Goal: Task Accomplishment & Management: Complete application form

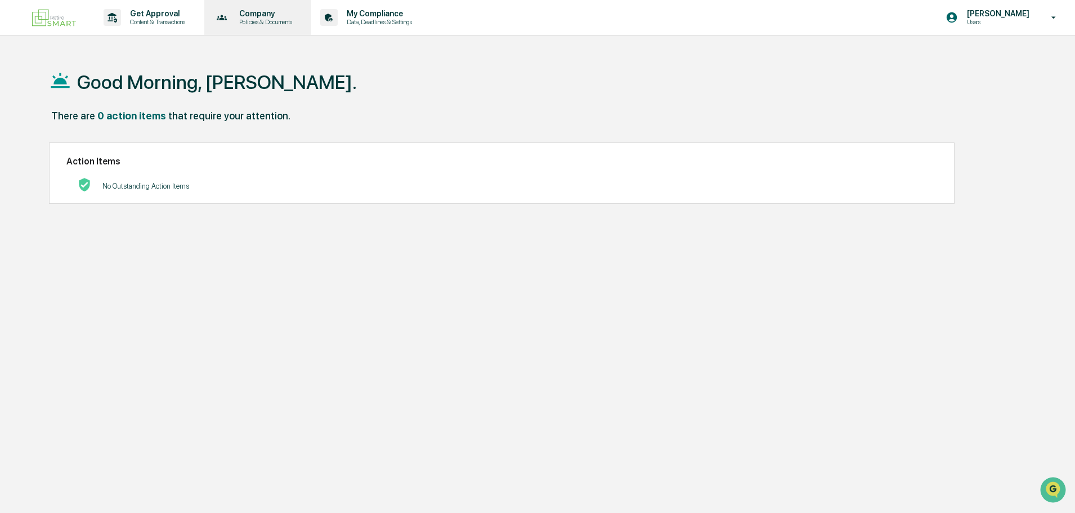
click at [280, 26] on div "Company Policies & Documents" at bounding box center [257, 17] width 96 height 35
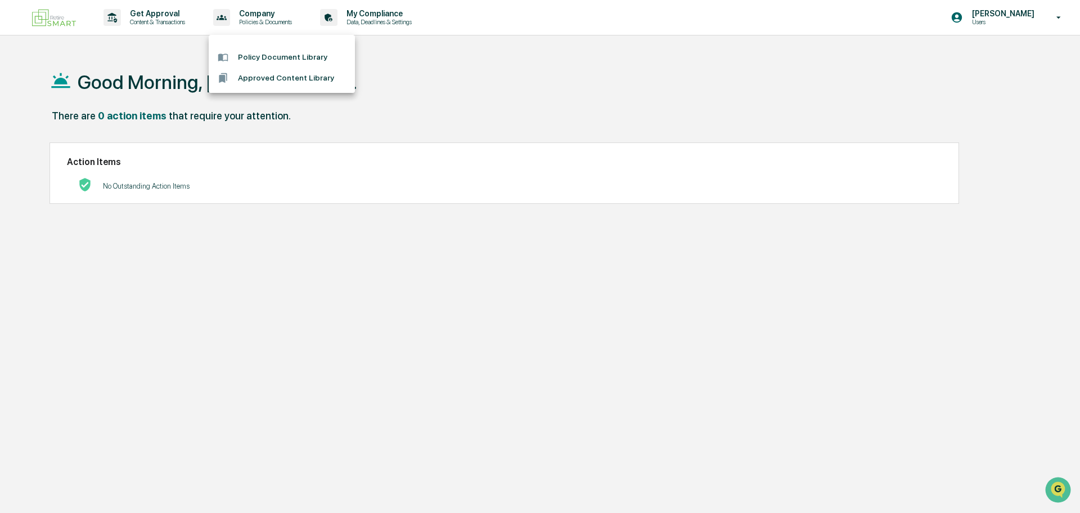
click at [139, 21] on div at bounding box center [540, 256] width 1080 height 513
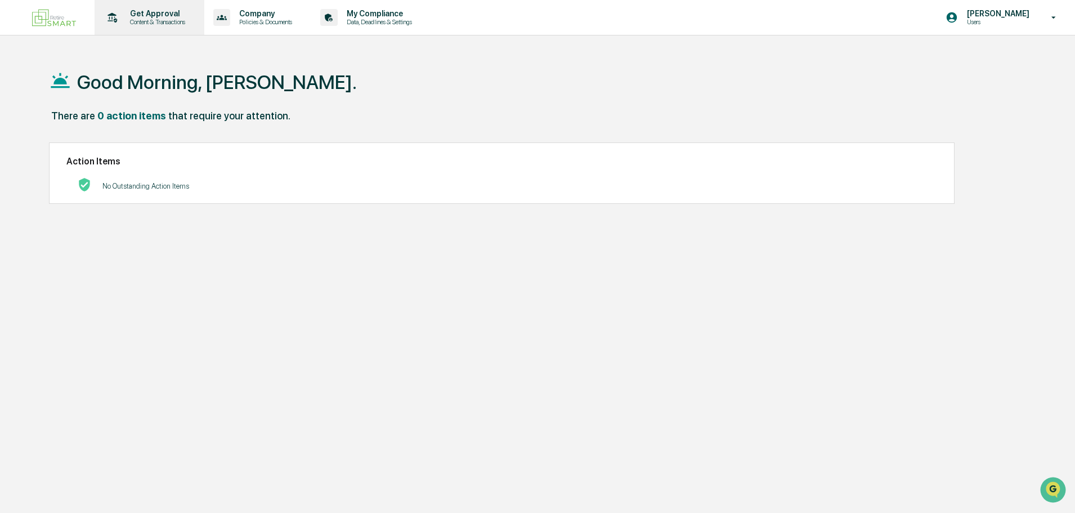
click at [149, 16] on p "Get Approval" at bounding box center [156, 13] width 70 height 9
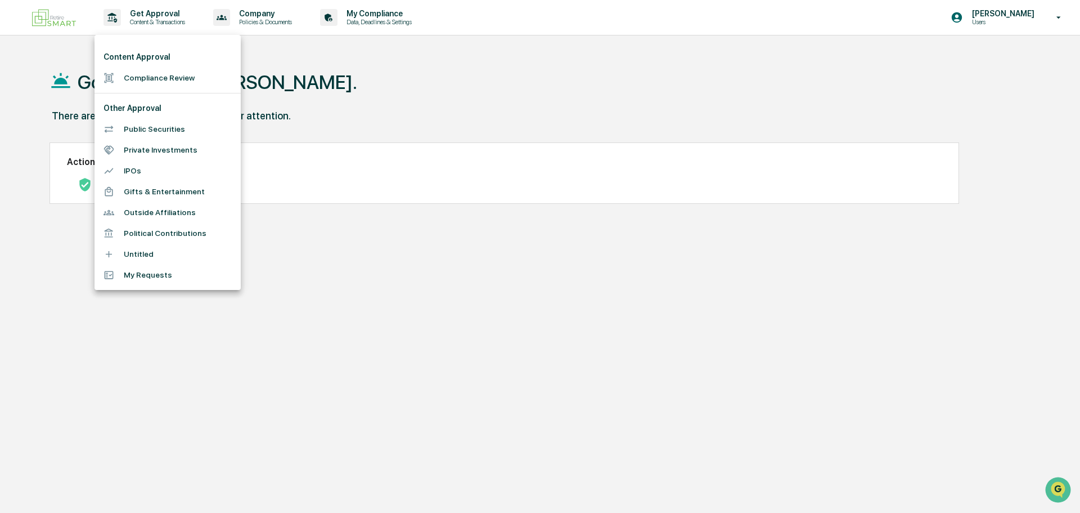
click at [217, 147] on li "Private Investments" at bounding box center [168, 150] width 146 height 21
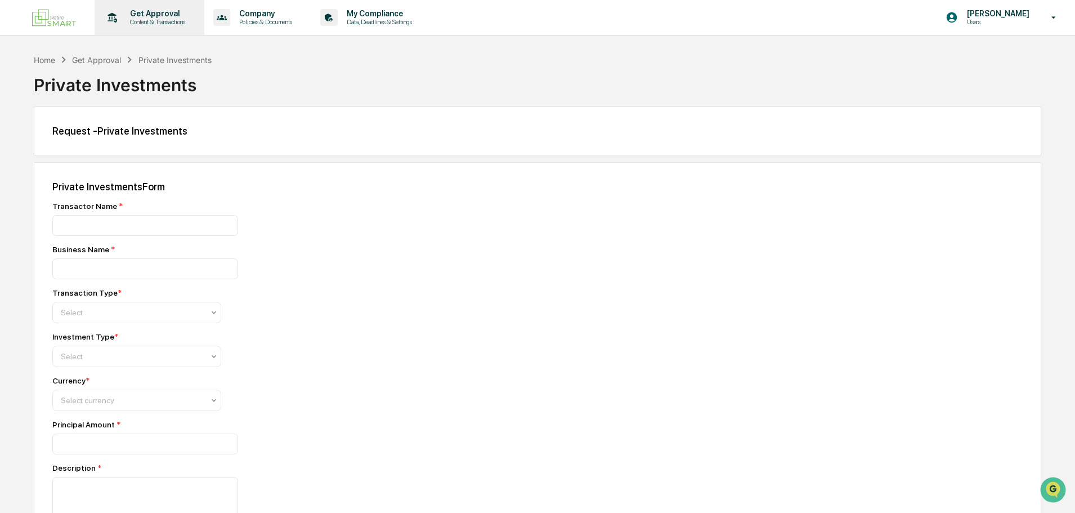
click at [167, 10] on p "Get Approval" at bounding box center [156, 13] width 70 height 9
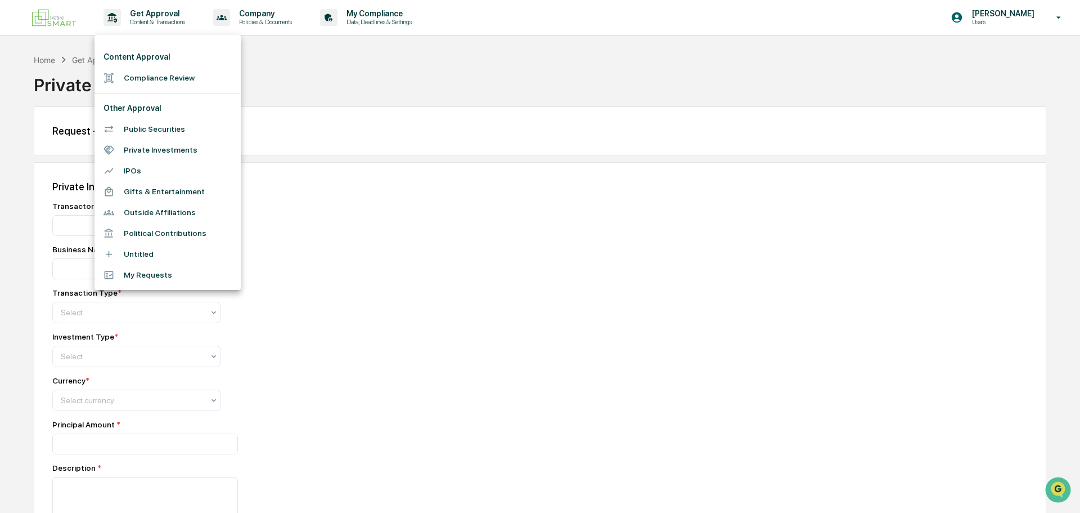
click at [251, 20] on div at bounding box center [540, 256] width 1080 height 513
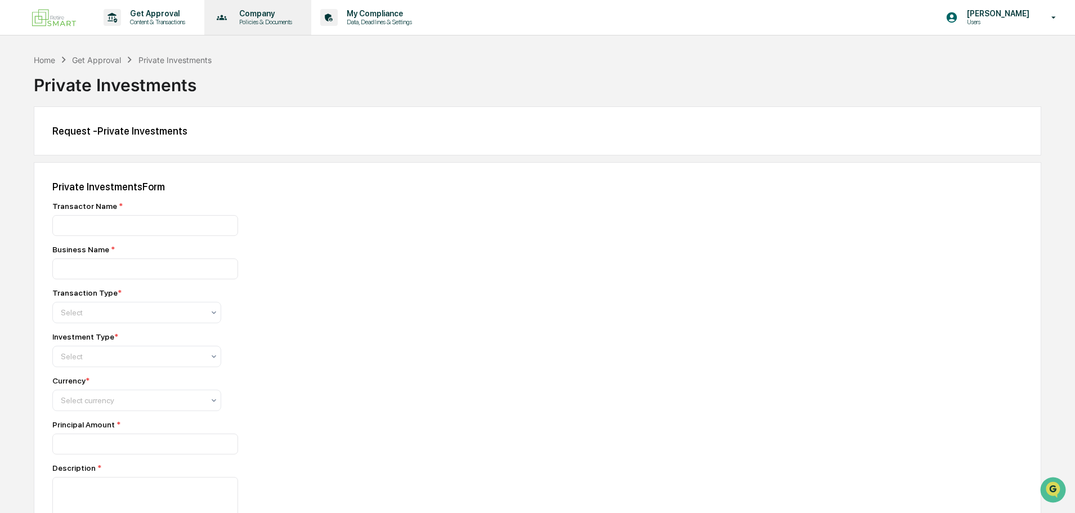
click at [253, 19] on p "Policies & Documents" at bounding box center [264, 22] width 68 height 8
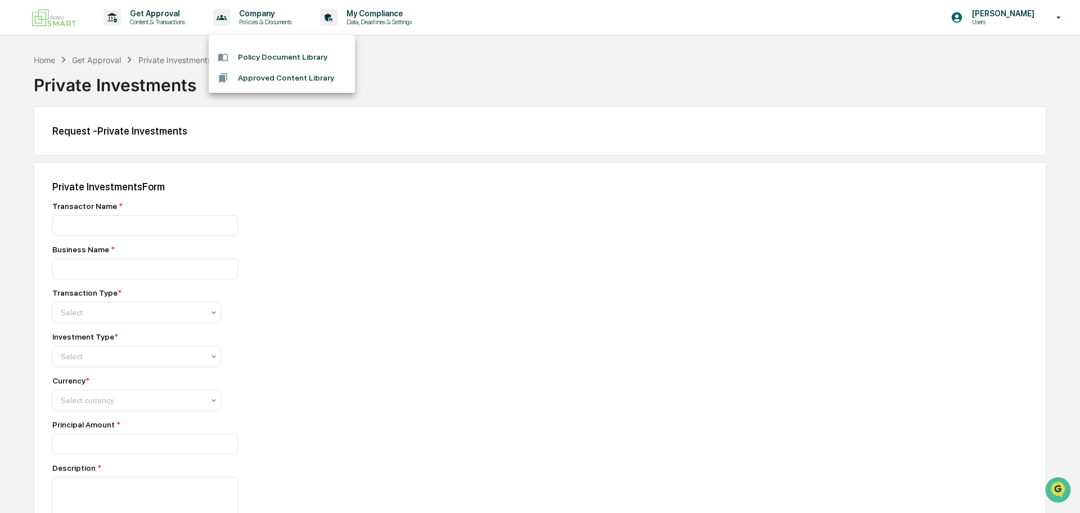
click at [339, 14] on div at bounding box center [540, 256] width 1080 height 513
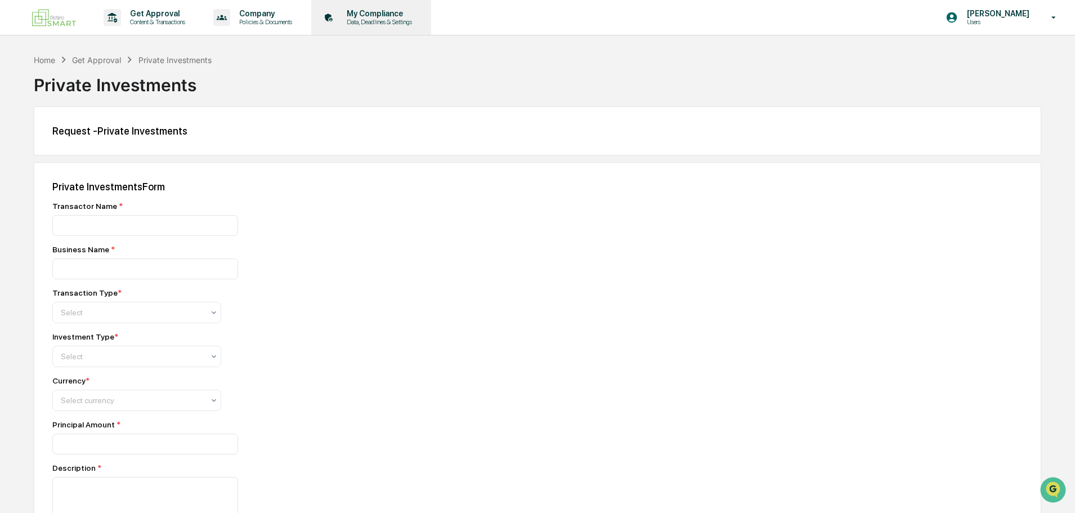
click at [356, 22] on p "Data, Deadlines & Settings" at bounding box center [378, 22] width 80 height 8
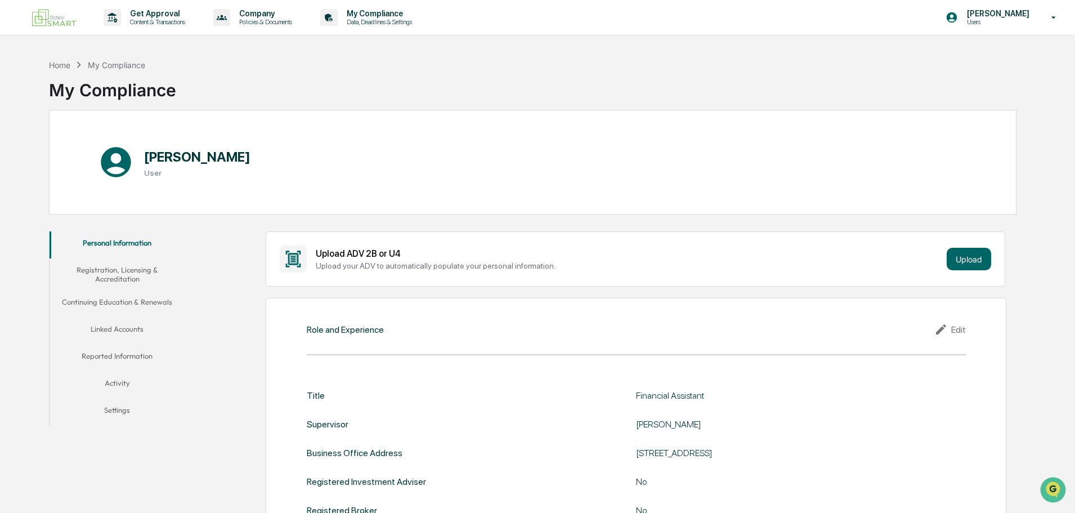
click at [144, 271] on button "Registration, Licensing & Accreditation" at bounding box center [117, 274] width 135 height 32
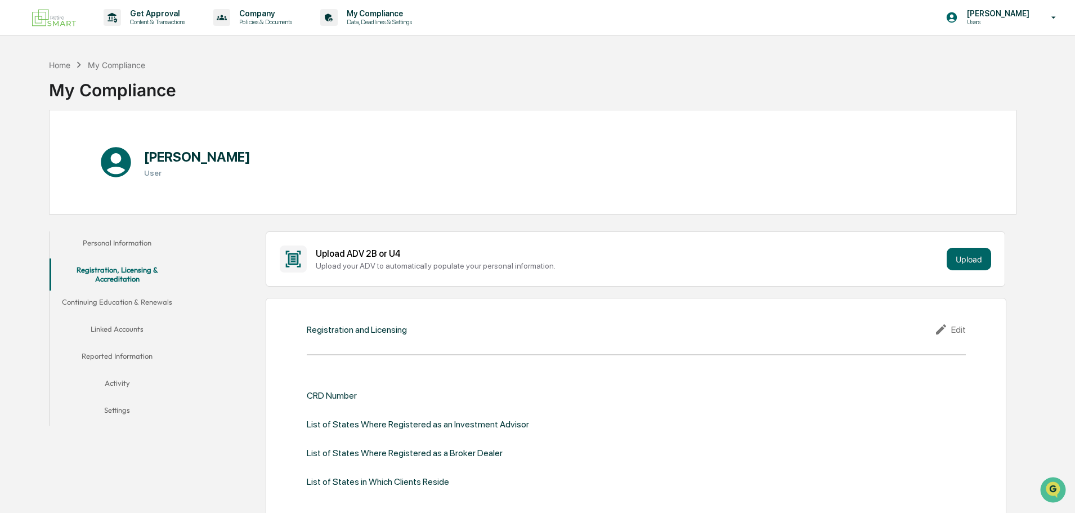
click at [165, 354] on button "Reported Information" at bounding box center [117, 357] width 135 height 27
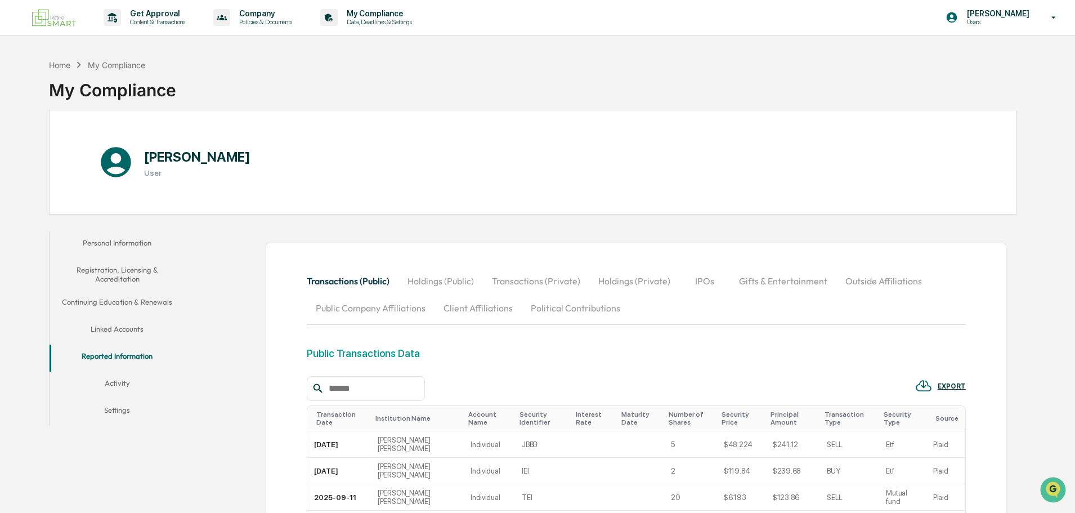
click at [132, 332] on button "Linked Accounts" at bounding box center [117, 330] width 135 height 27
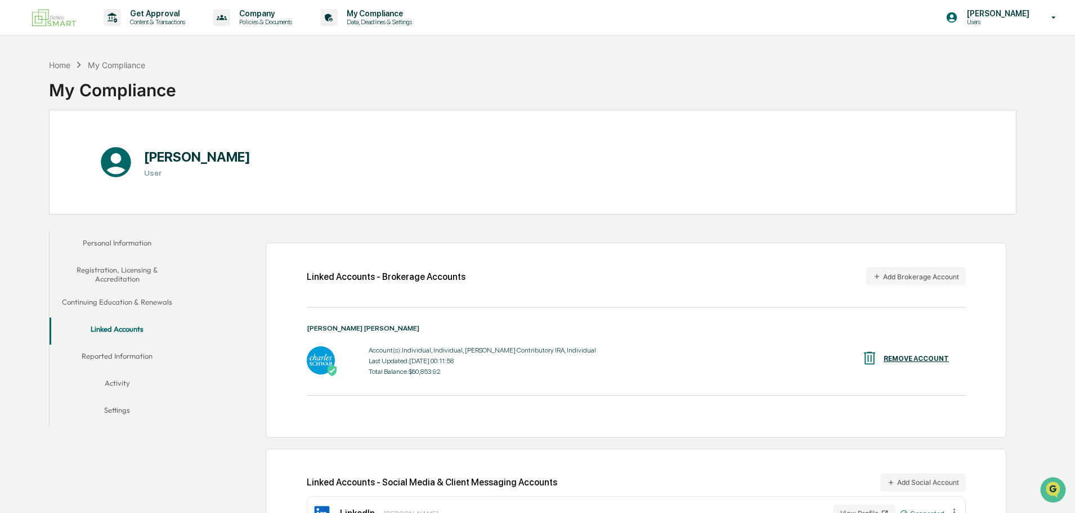
click at [152, 384] on button "Activity" at bounding box center [117, 384] width 135 height 27
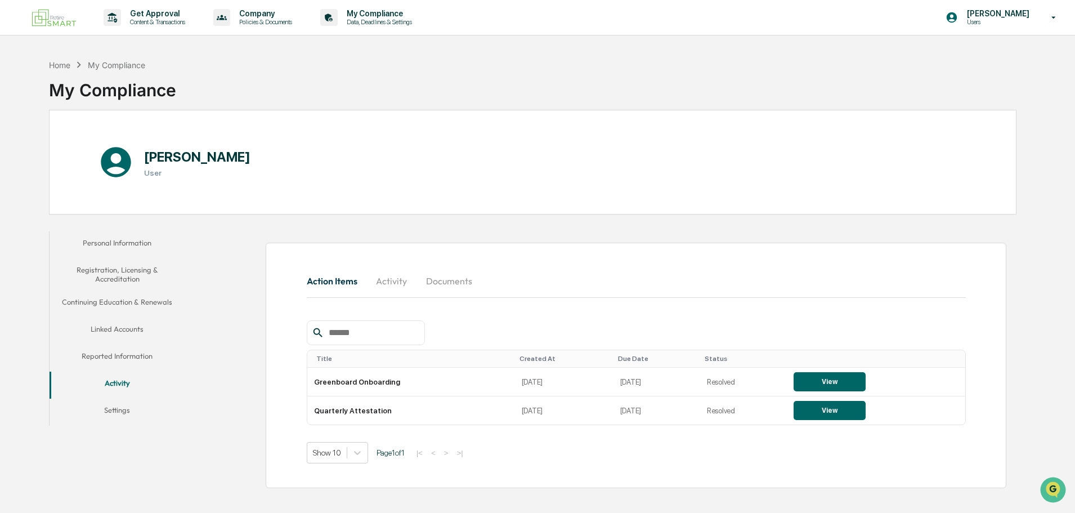
click at [154, 357] on button "Reported Information" at bounding box center [117, 357] width 135 height 27
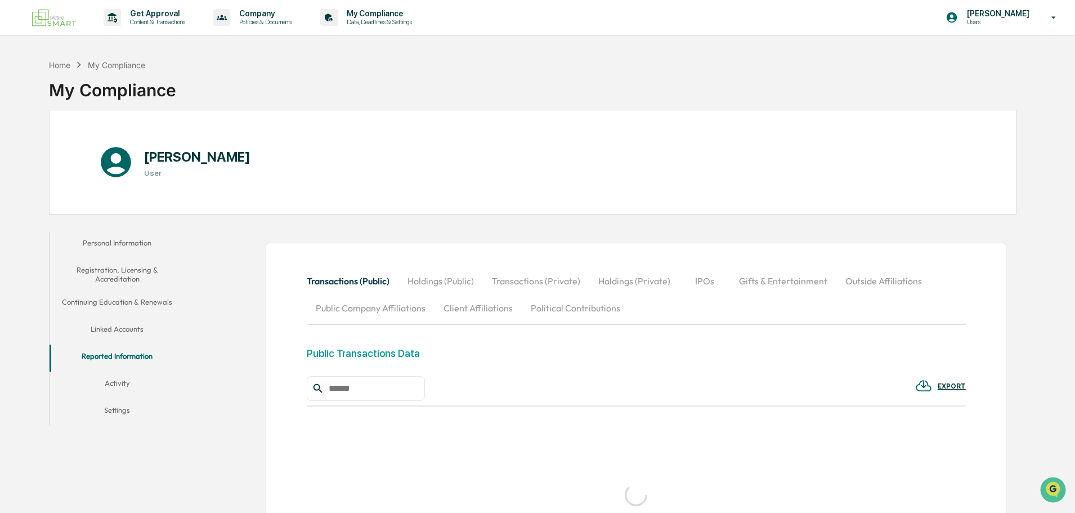
click at [170, 314] on button "Continuing Education & Renewals" at bounding box center [117, 303] width 135 height 27
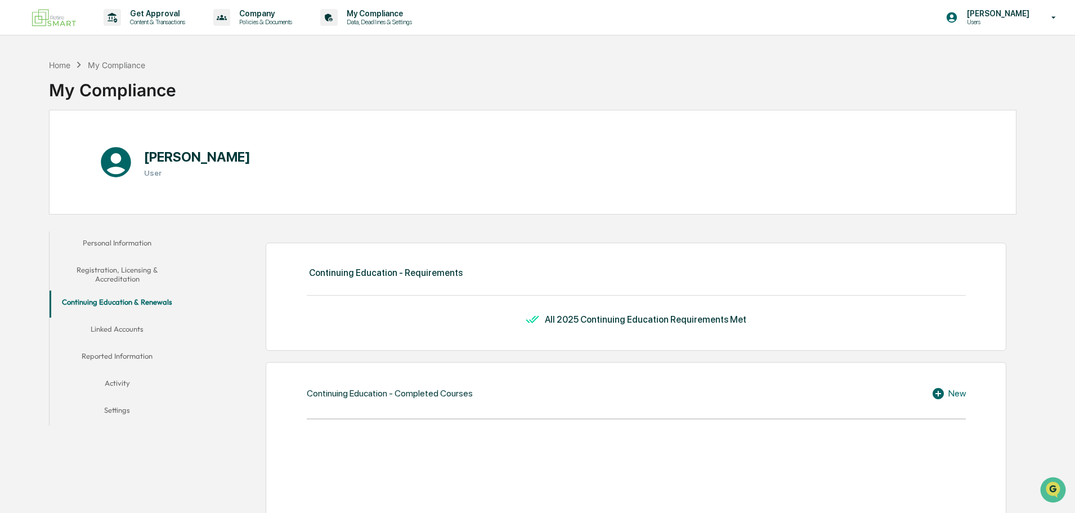
click at [155, 338] on button "Linked Accounts" at bounding box center [117, 330] width 135 height 27
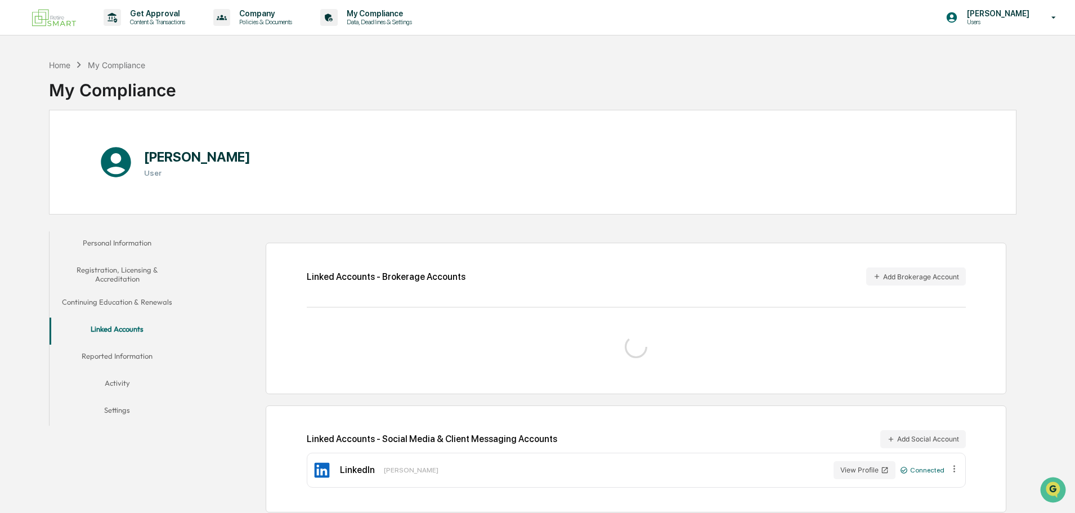
click at [158, 313] on button "Continuing Education & Renewals" at bounding box center [117, 303] width 135 height 27
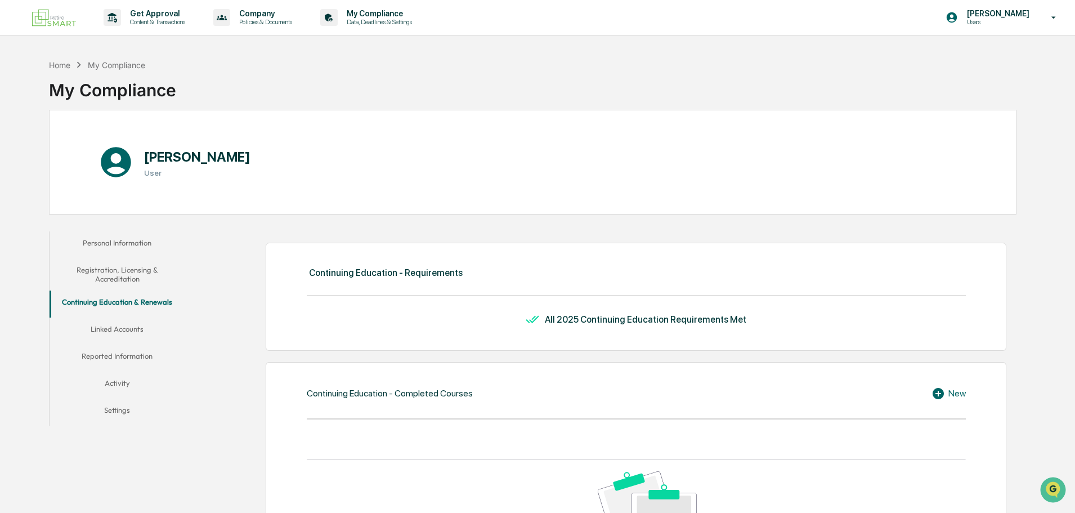
click at [175, 279] on button "Registration, Licensing & Accreditation" at bounding box center [117, 274] width 135 height 32
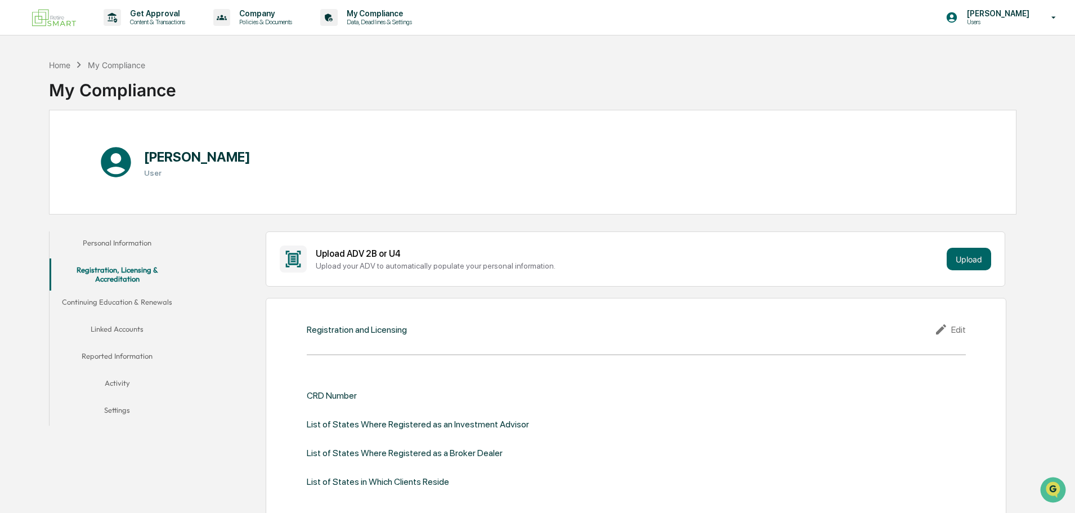
click at [136, 235] on button "Personal Information" at bounding box center [117, 244] width 135 height 27
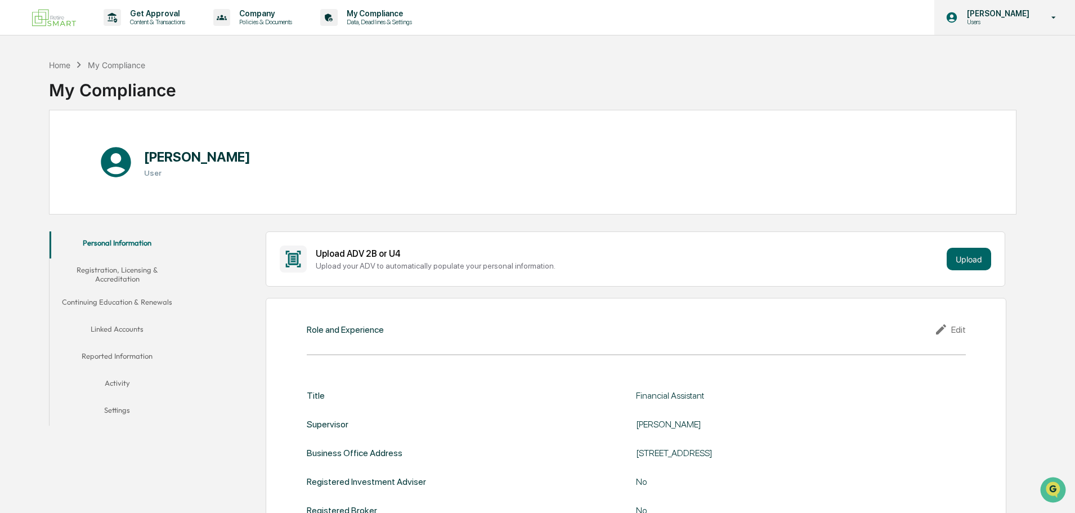
click at [995, 21] on p "Users" at bounding box center [995, 22] width 77 height 8
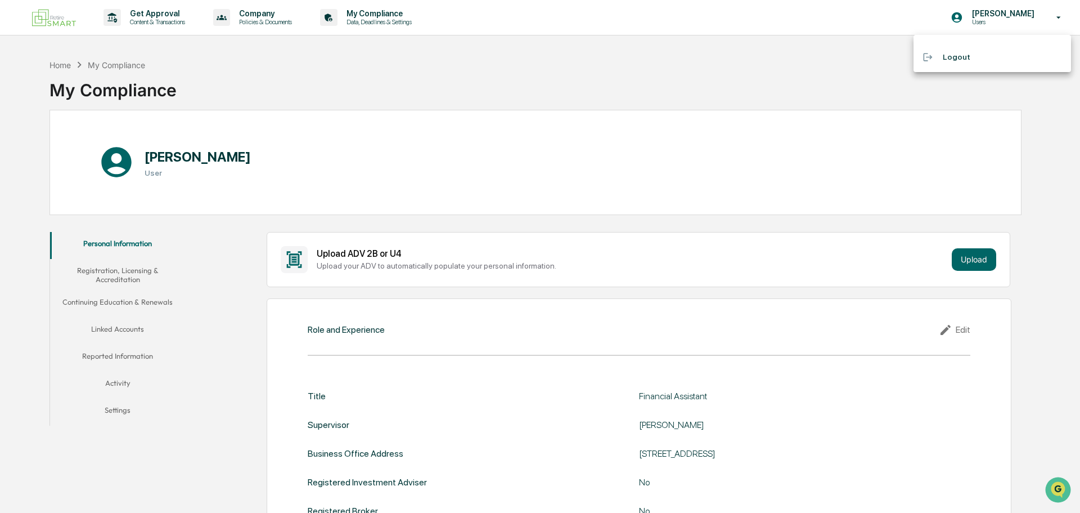
click at [670, 107] on div at bounding box center [540, 256] width 1080 height 513
click at [126, 387] on button "Activity" at bounding box center [117, 384] width 135 height 27
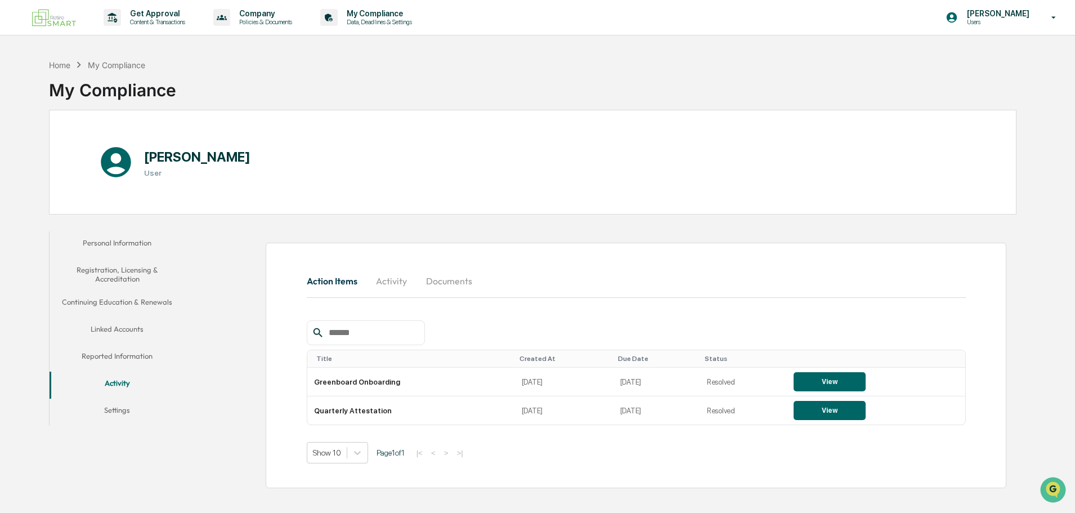
click at [156, 358] on button "Reported Information" at bounding box center [117, 357] width 135 height 27
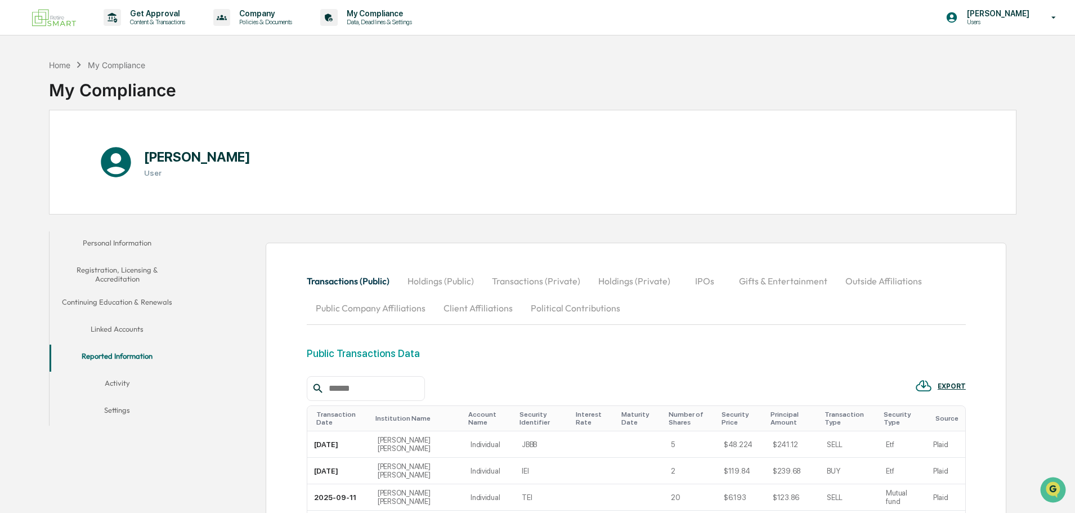
click at [141, 334] on button "Linked Accounts" at bounding box center [117, 330] width 135 height 27
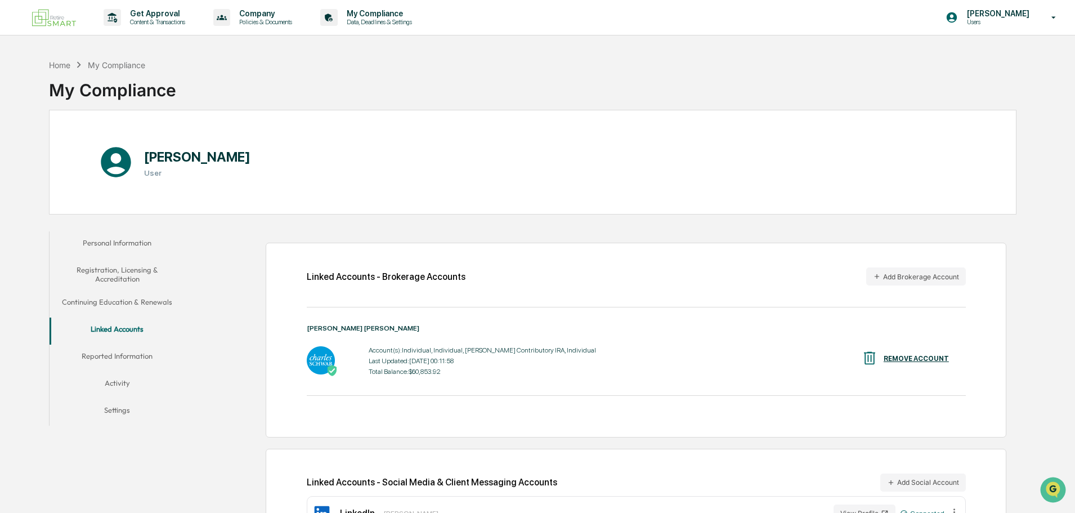
click at [145, 300] on button "Continuing Education & Renewals" at bounding box center [117, 303] width 135 height 27
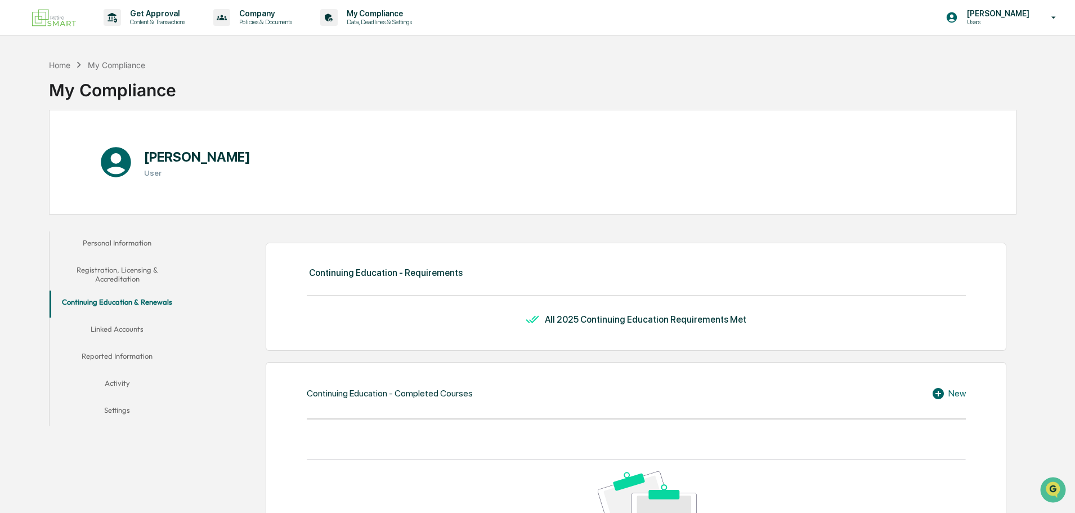
click at [133, 275] on button "Registration, Licensing & Accreditation" at bounding box center [117, 274] width 135 height 32
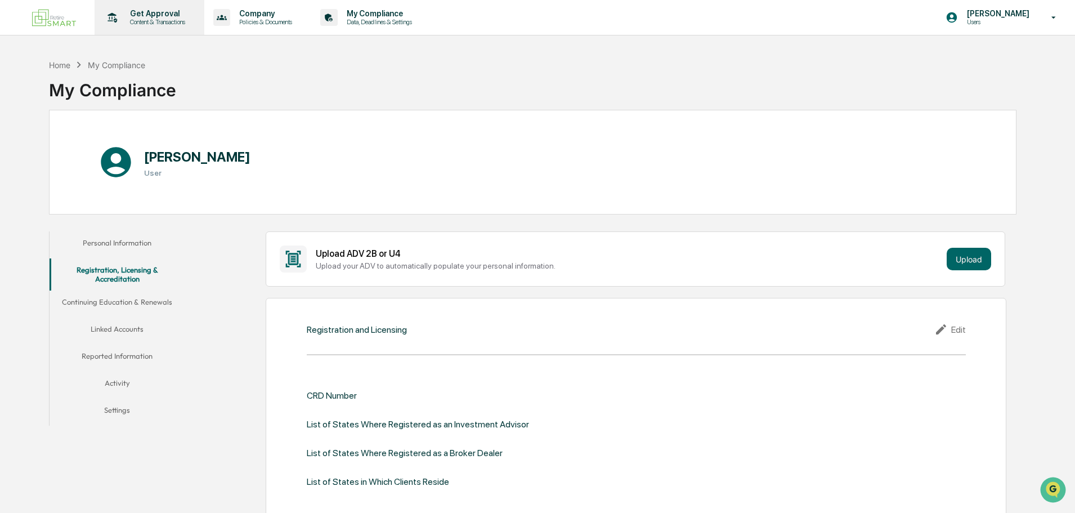
click at [158, 14] on p "Get Approval" at bounding box center [156, 13] width 70 height 9
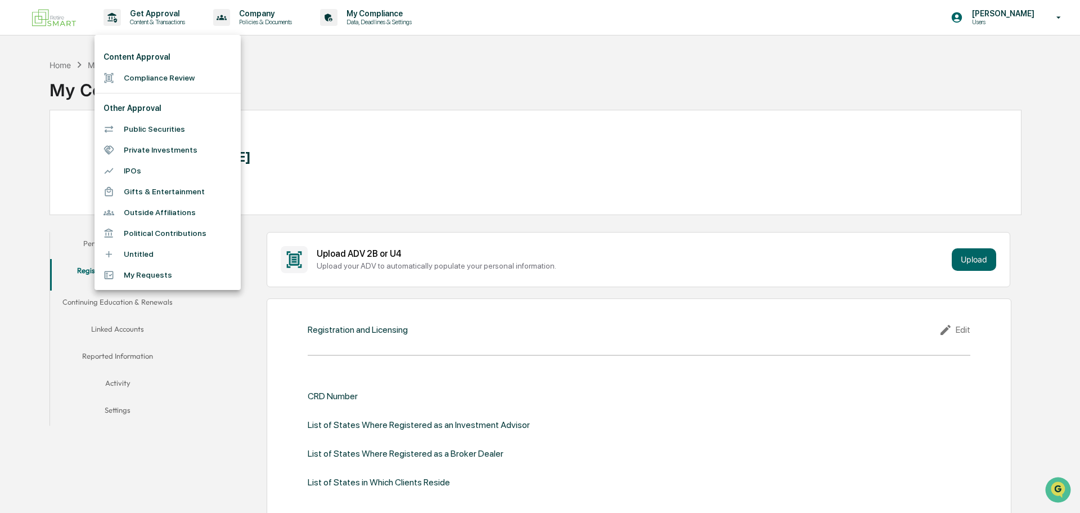
click at [175, 216] on li "Outside Affiliations" at bounding box center [168, 212] width 146 height 21
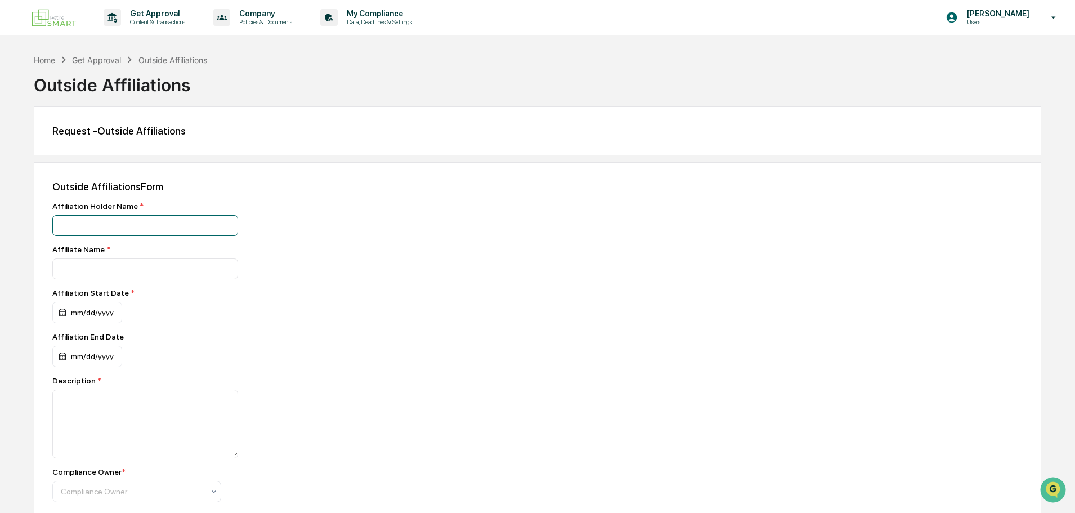
click at [163, 228] on input at bounding box center [145, 225] width 186 height 21
type input "**********"
click at [98, 315] on div "mm/dd/yyyy" at bounding box center [87, 312] width 70 height 21
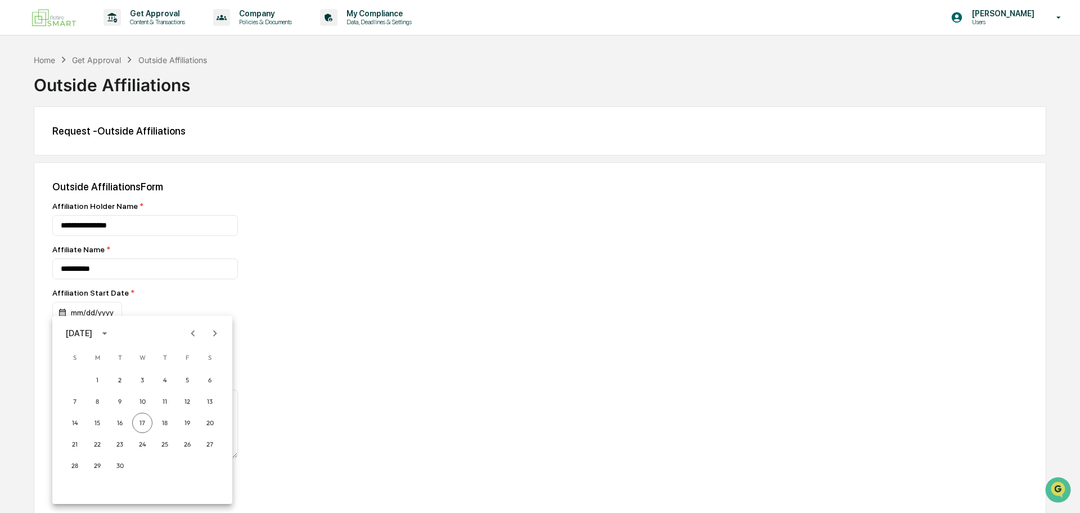
click at [190, 328] on icon "Previous month" at bounding box center [193, 333] width 12 height 12
click at [70, 422] on button "10" at bounding box center [75, 422] width 20 height 20
click at [96, 362] on div "mm/dd/yyyy" at bounding box center [87, 355] width 70 height 21
click at [191, 332] on icon "Previous month" at bounding box center [193, 333] width 12 height 12
click at [100, 446] on button "18" at bounding box center [97, 444] width 20 height 20
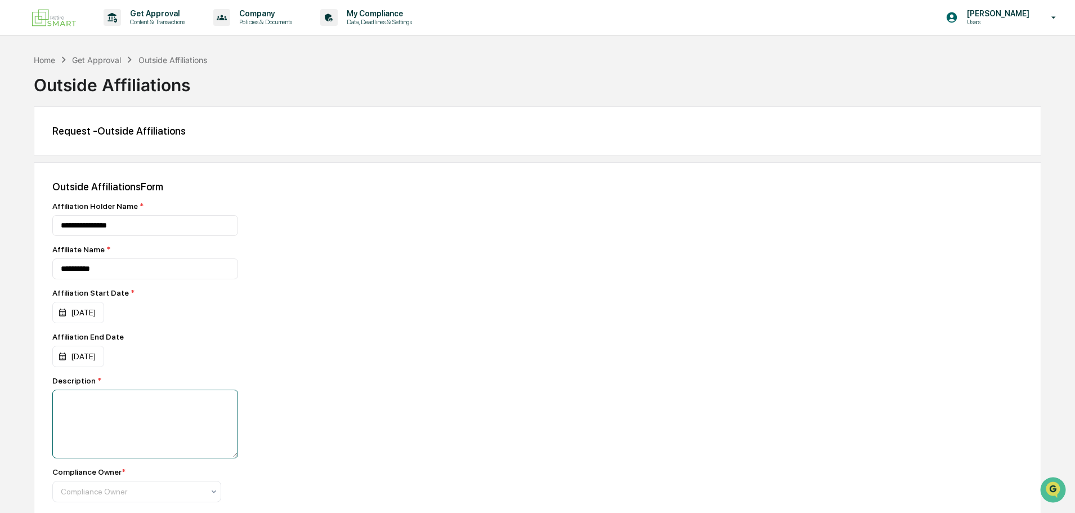
click at [105, 430] on textarea at bounding box center [145, 423] width 186 height 69
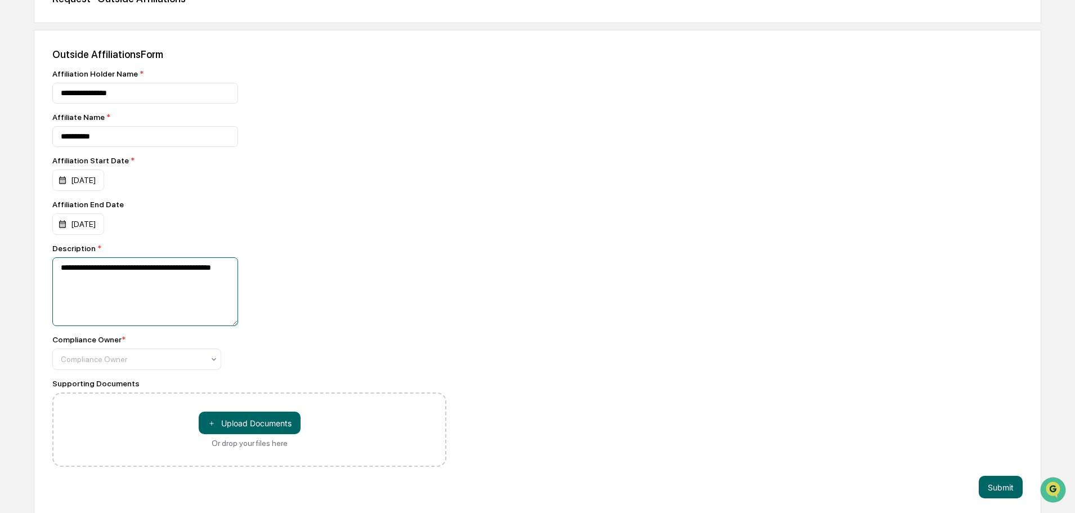
scroll to position [137, 0]
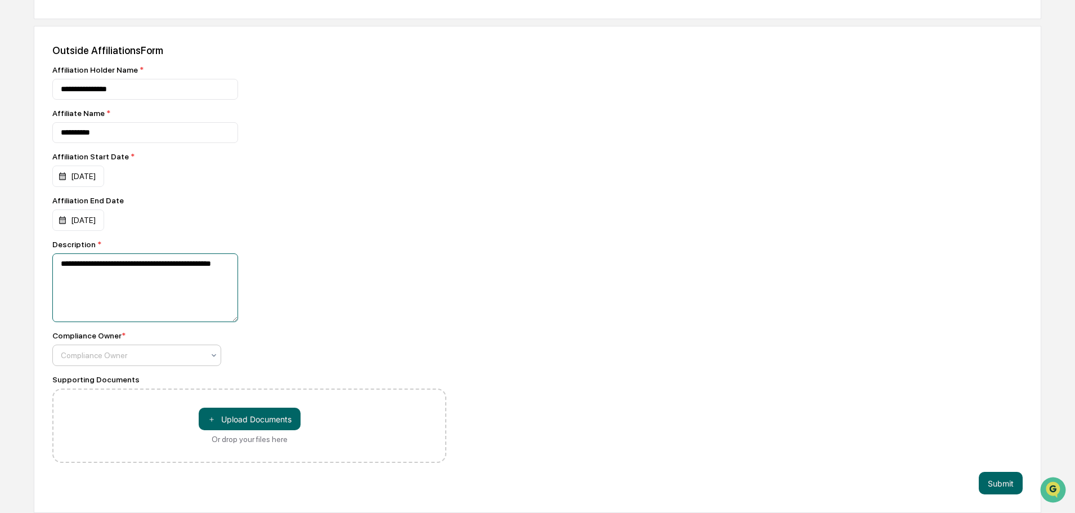
type textarea "**********"
click at [200, 360] on div at bounding box center [132, 354] width 143 height 11
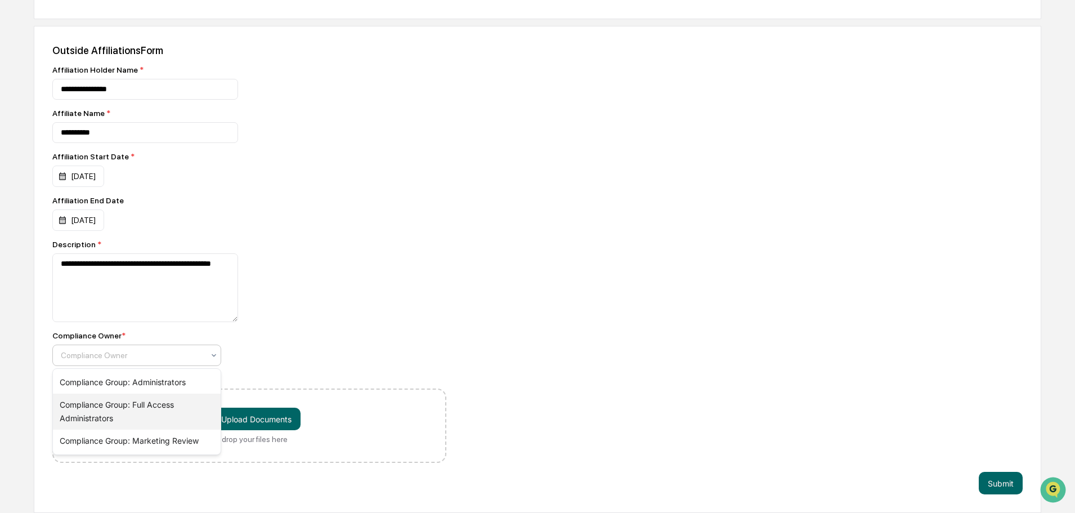
click at [205, 393] on div "Compliance Group: Full Access Administrators" at bounding box center [137, 411] width 168 height 36
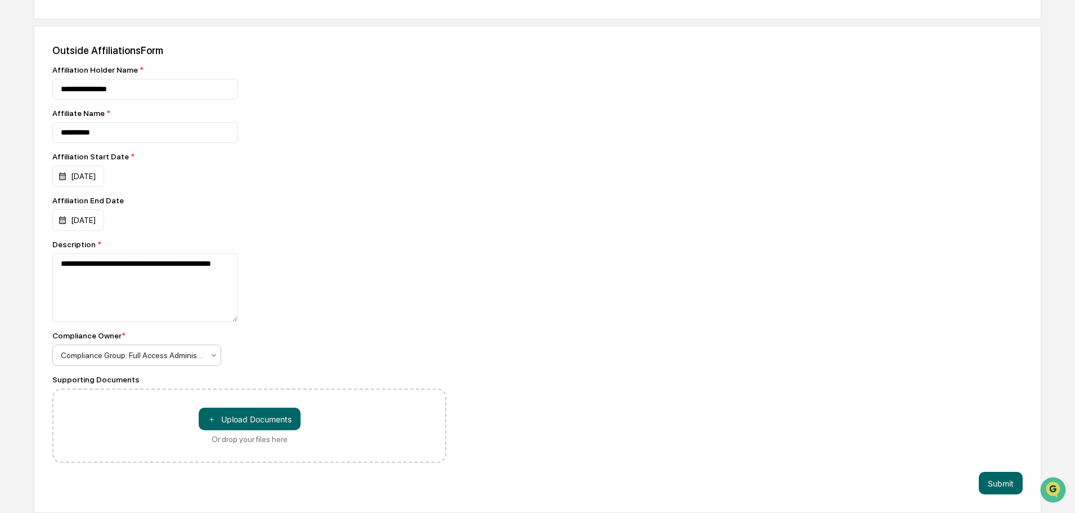
click at [206, 355] on div "Compliance Group: Full Access Administrators" at bounding box center [132, 355] width 154 height 16
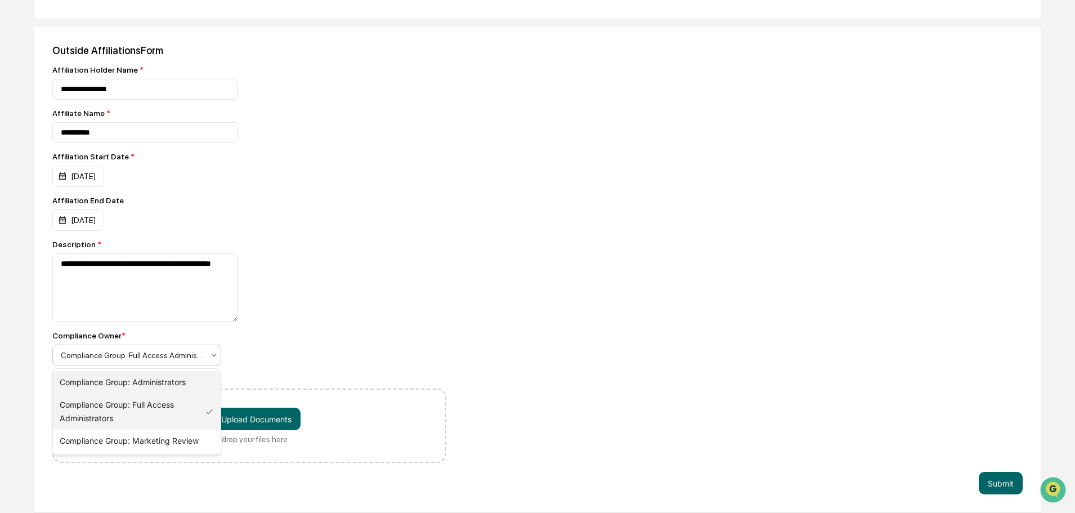
click at [200, 377] on div "Compliance Group: Administrators" at bounding box center [137, 382] width 168 height 23
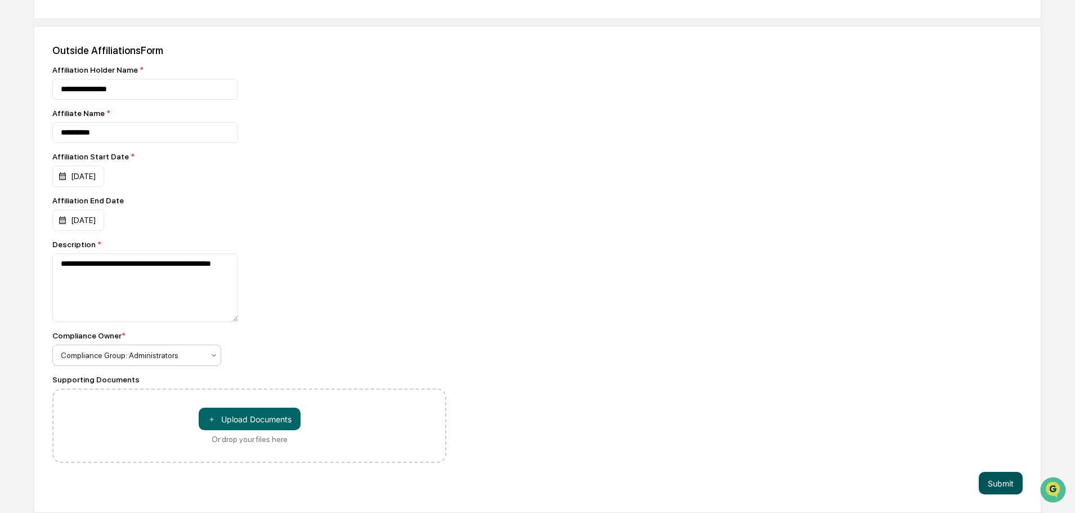
click at [993, 479] on button "Submit" at bounding box center [1000, 482] width 44 height 23
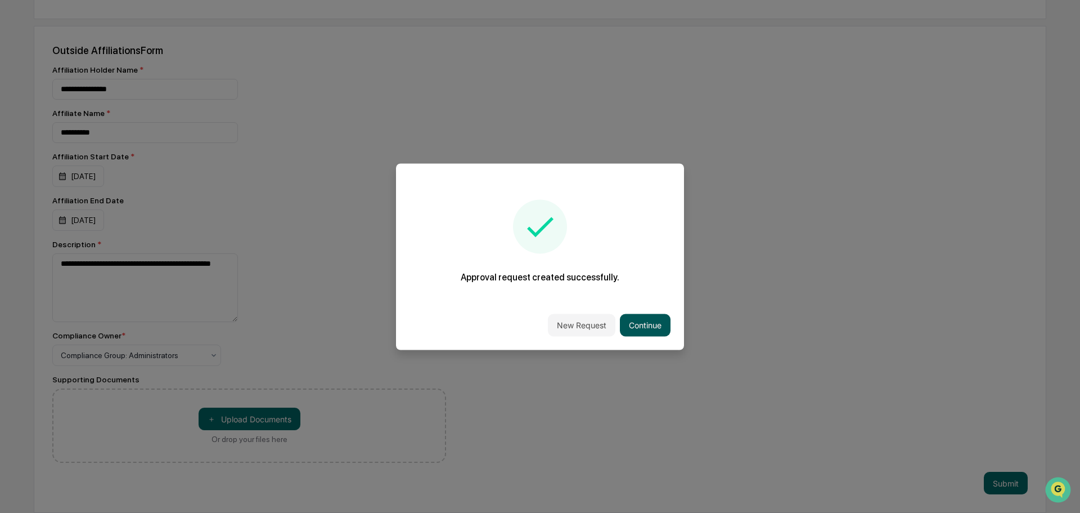
click at [628, 321] on button "Continue" at bounding box center [645, 324] width 51 height 23
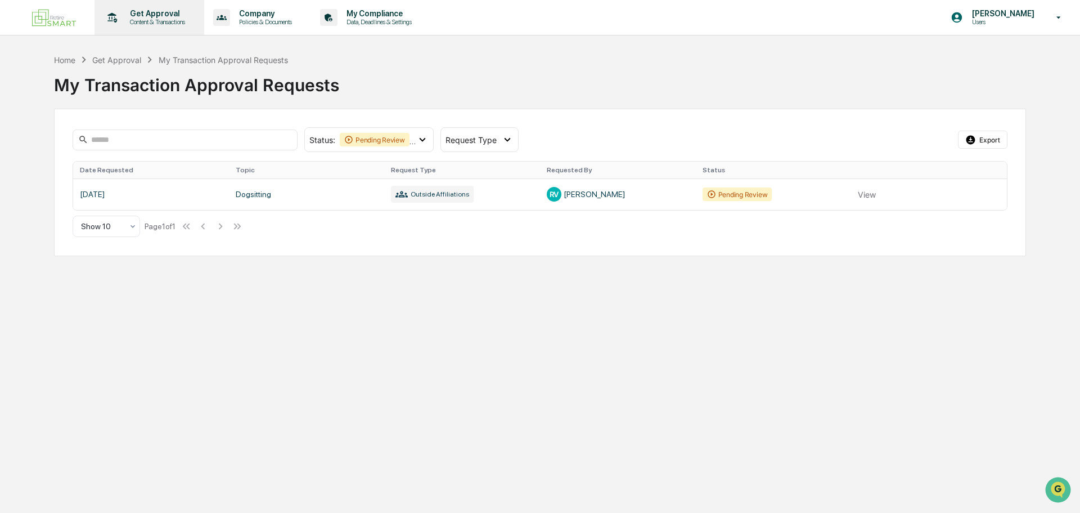
click at [151, 29] on div "Get Approval Content & Transactions" at bounding box center [148, 17] width 98 height 35
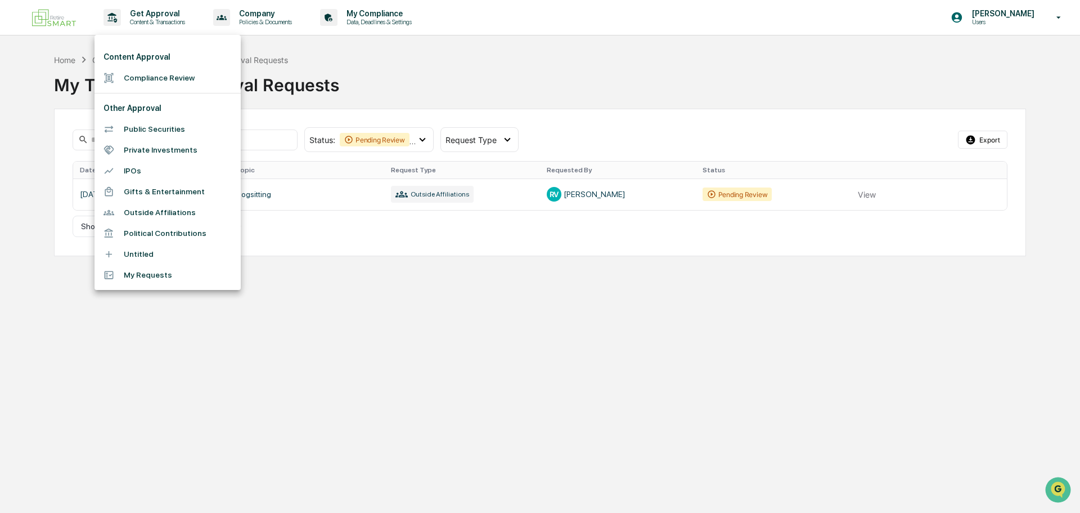
click at [199, 202] on li "Outside Affiliations" at bounding box center [168, 212] width 146 height 21
